Goal: Task Accomplishment & Management: Use online tool/utility

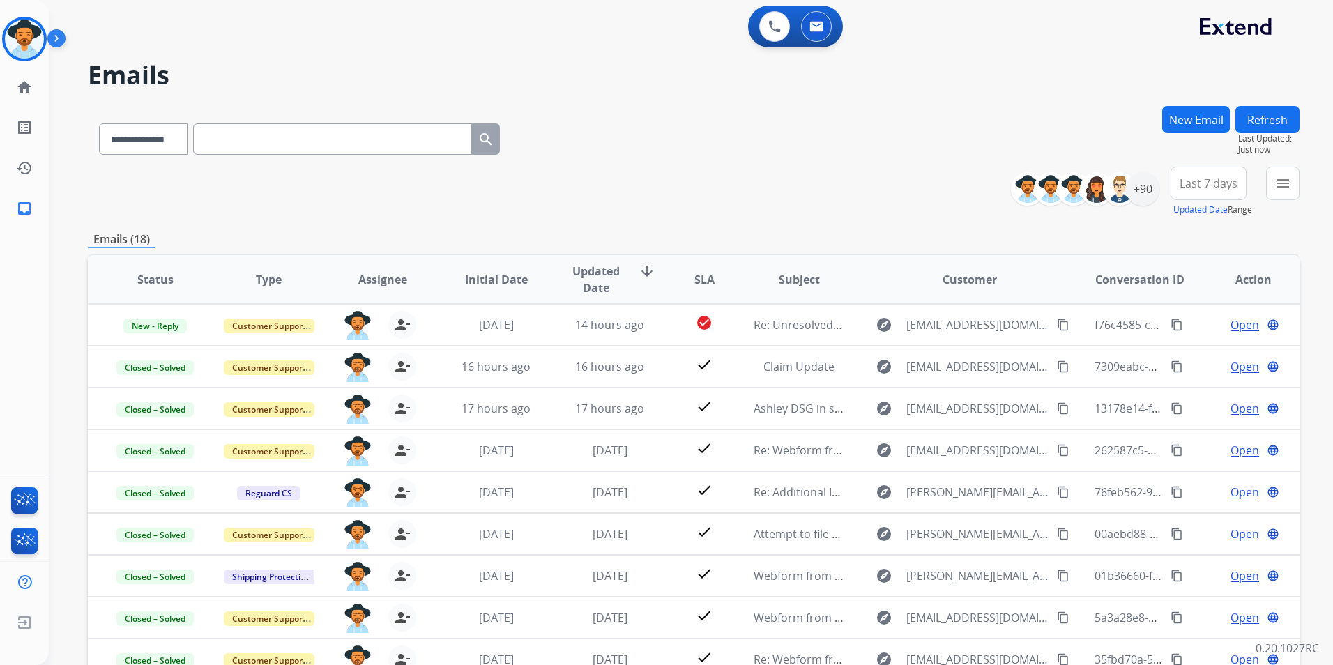
select select "**********"
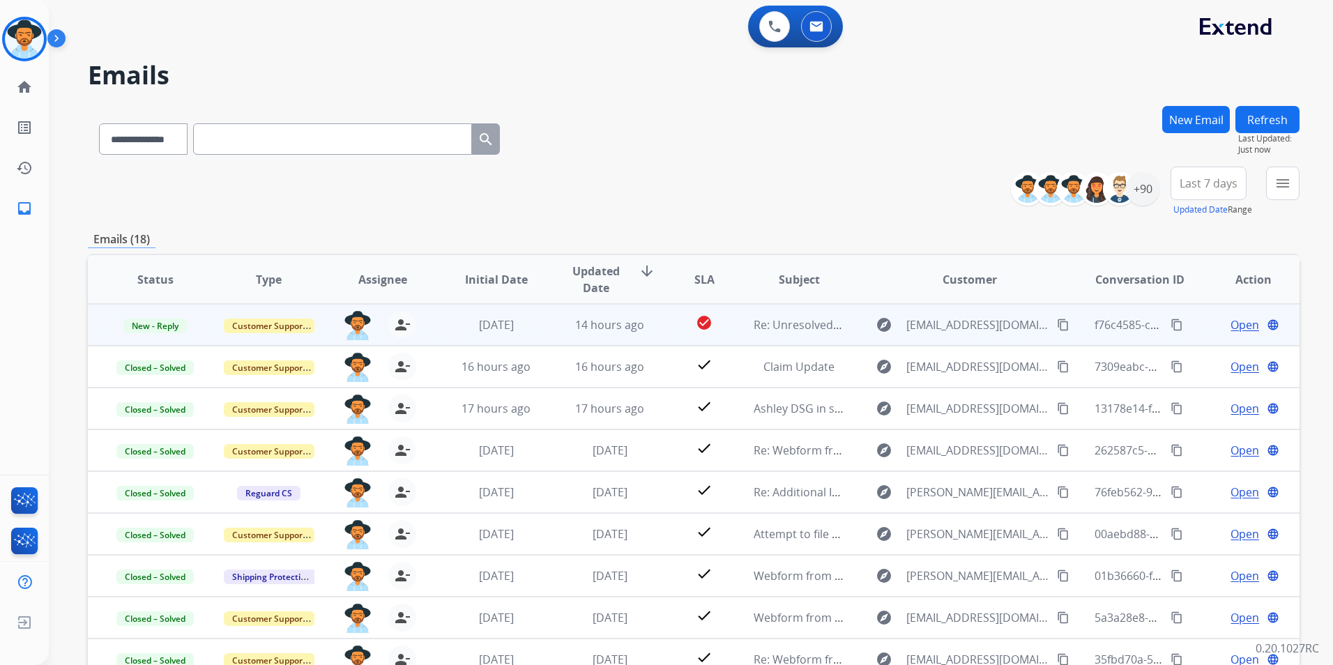
click at [1234, 324] on span "Open" at bounding box center [1245, 325] width 29 height 17
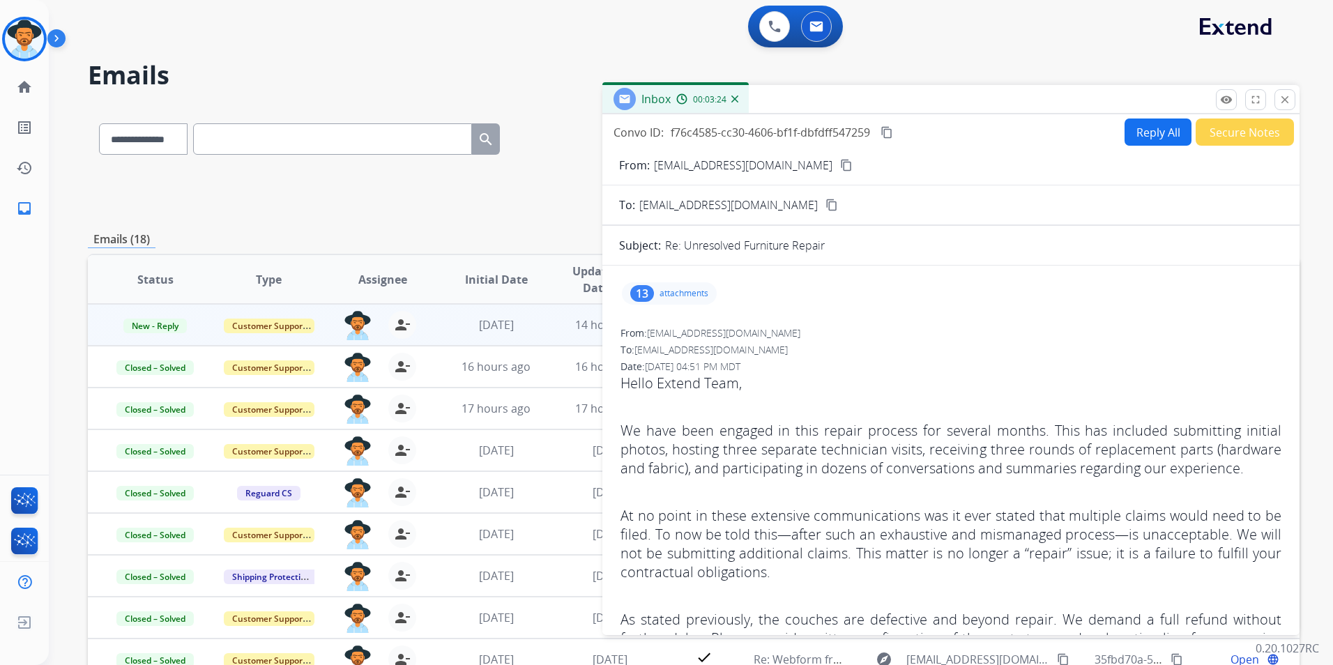
click at [688, 332] on span "[EMAIL_ADDRESS][DOMAIN_NAME]" at bounding box center [723, 332] width 153 height 13
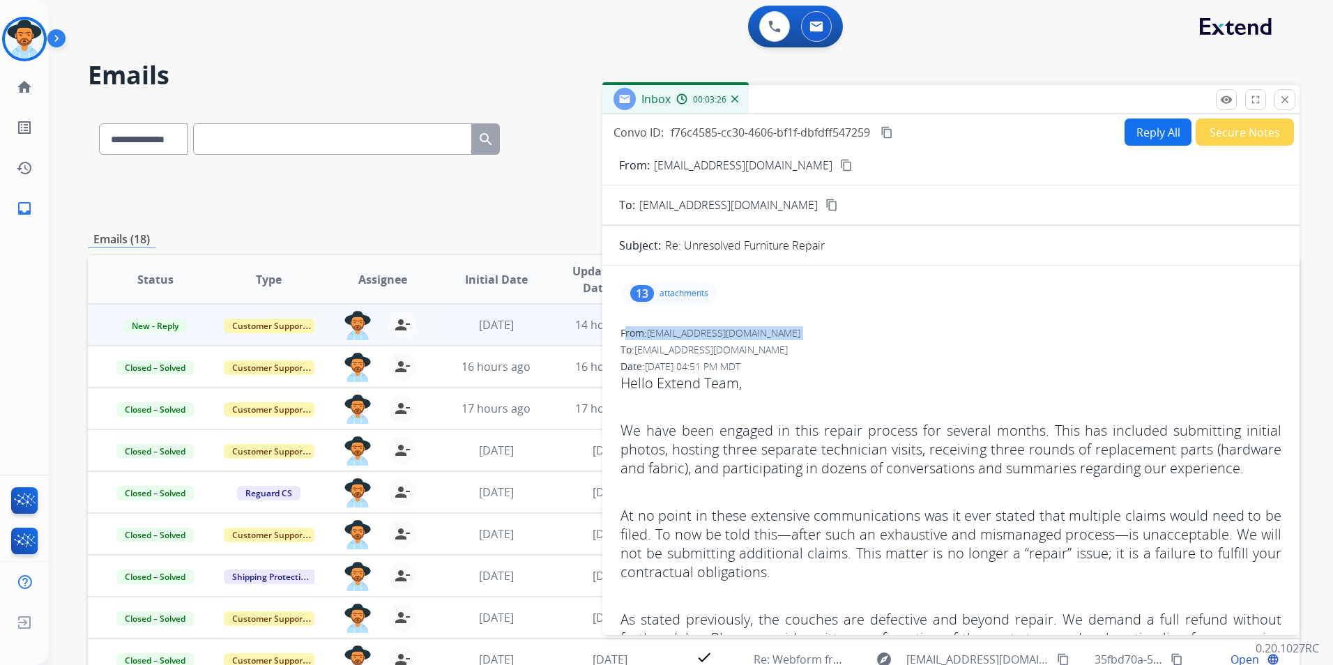
click at [688, 332] on span "[EMAIL_ADDRESS][DOMAIN_NAME]" at bounding box center [723, 332] width 153 height 13
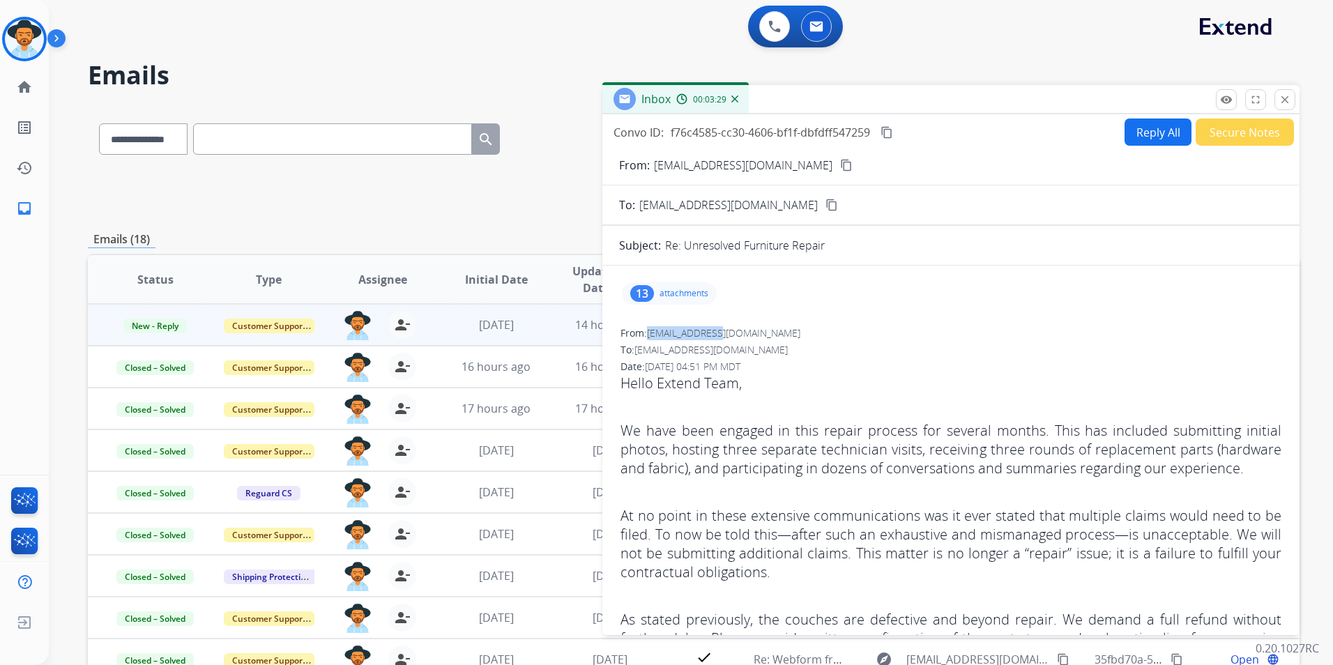
drag, startPoint x: 688, startPoint y: 332, endPoint x: 670, endPoint y: 333, distance: 17.5
click at [670, 333] on span "[EMAIL_ADDRESS][DOMAIN_NAME]" at bounding box center [723, 332] width 153 height 13
drag, startPoint x: 651, startPoint y: 333, endPoint x: 775, endPoint y: 331, distance: 124.1
click at [775, 331] on div "From: [EMAIL_ADDRESS][DOMAIN_NAME]" at bounding box center [951, 333] width 661 height 14
drag, startPoint x: 775, startPoint y: 331, endPoint x: 758, endPoint y: 332, distance: 17.4
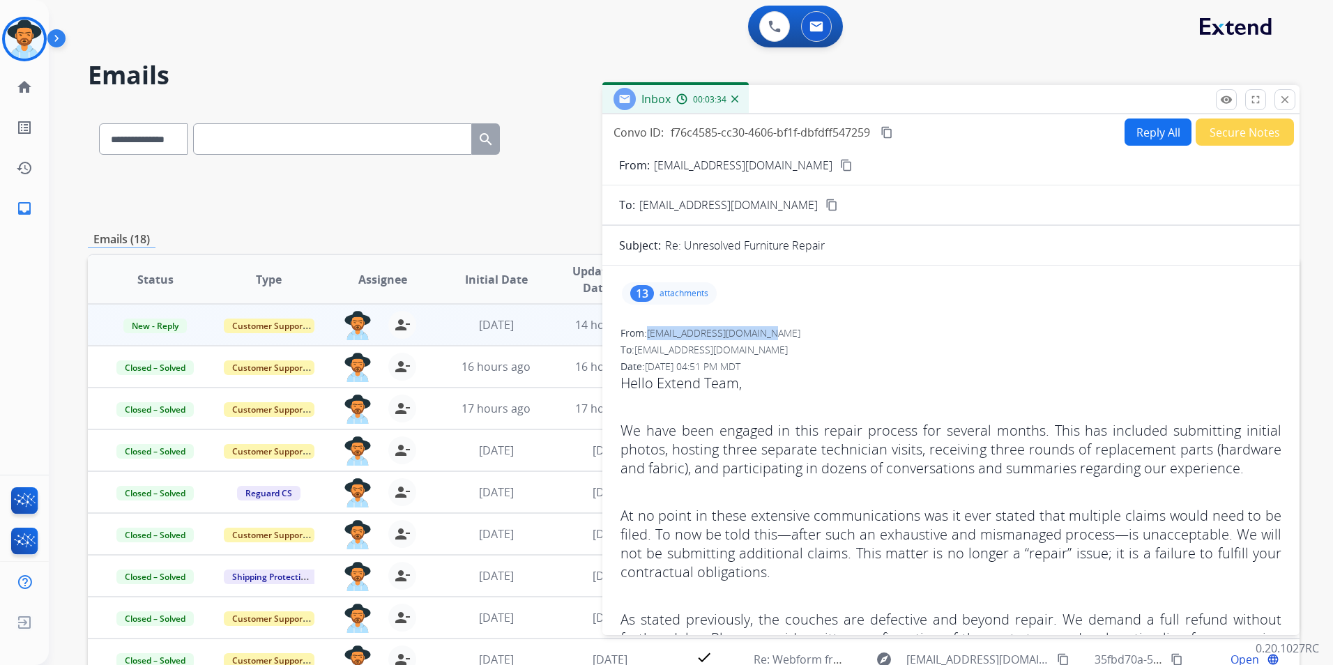
copy span "[EMAIL_ADDRESS][DOMAIN_NAME]"
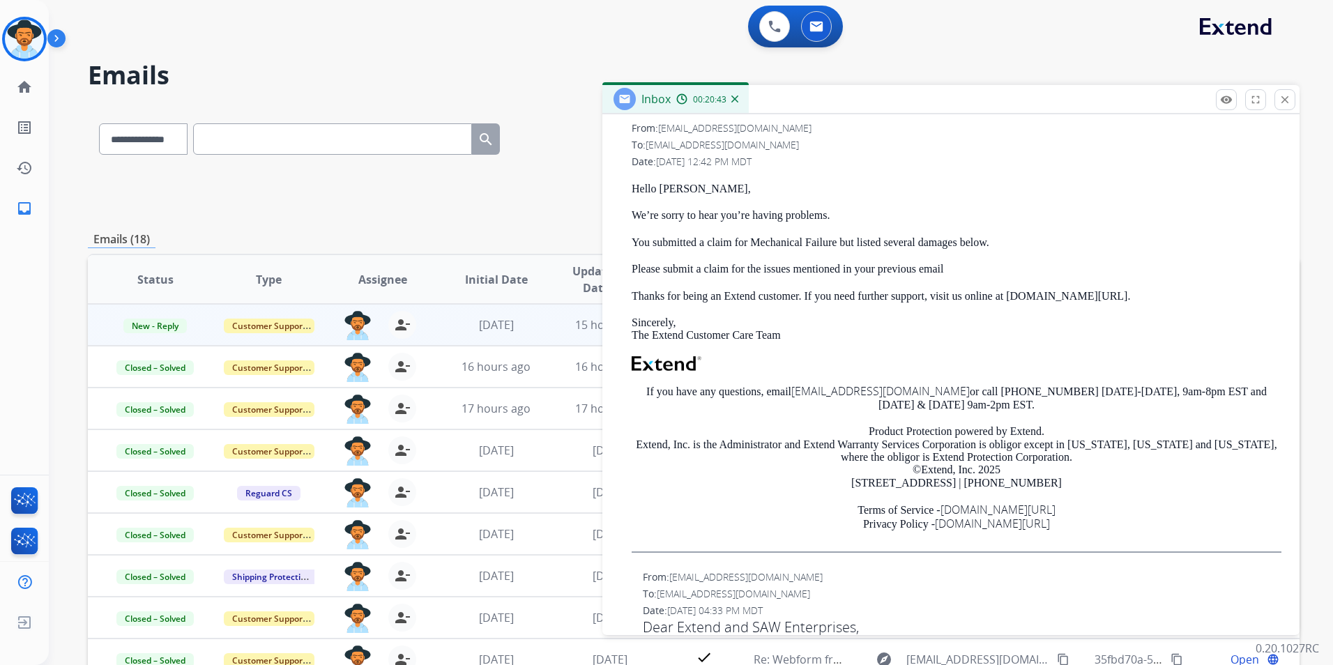
scroll to position [697, 0]
